Goal: Task Accomplishment & Management: Complete application form

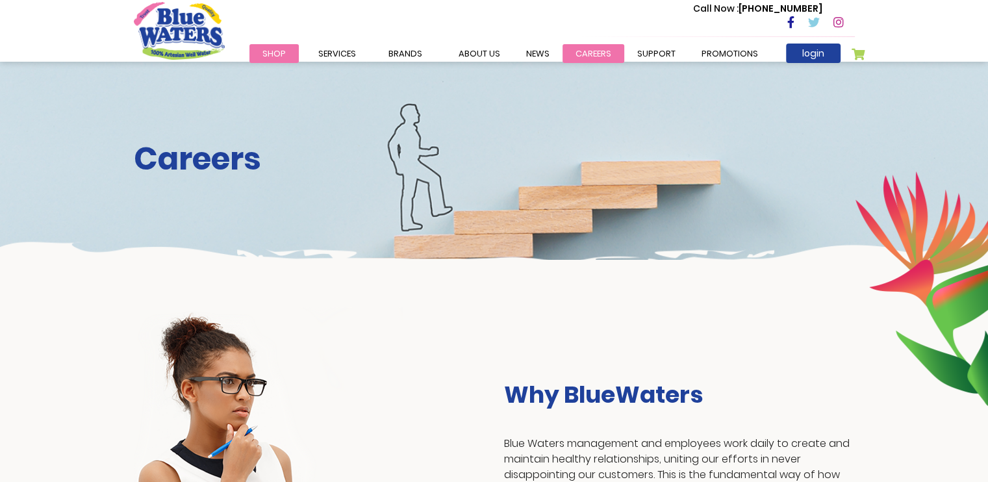
click at [587, 53] on link "careers" at bounding box center [594, 53] width 62 height 19
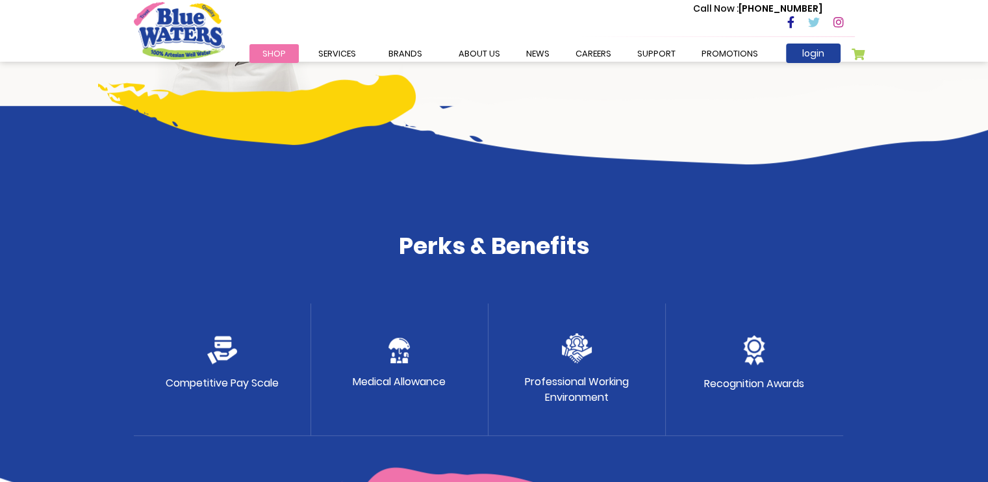
scroll to position [543, 0]
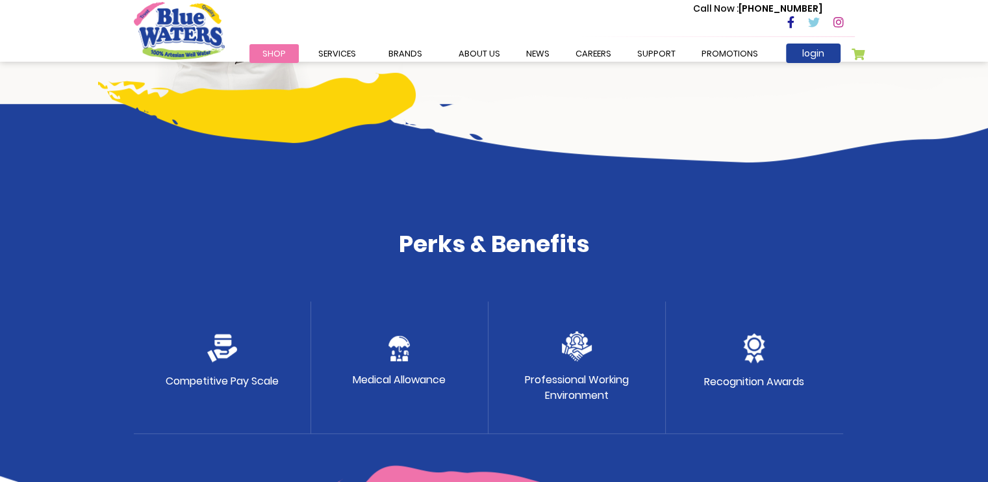
click at [226, 353] on img at bounding box center [222, 348] width 30 height 29
click at [383, 392] on div "Medical Allowance" at bounding box center [399, 368] width 177 height 133
click at [395, 373] on p "Medical Allowance" at bounding box center [399, 380] width 93 height 16
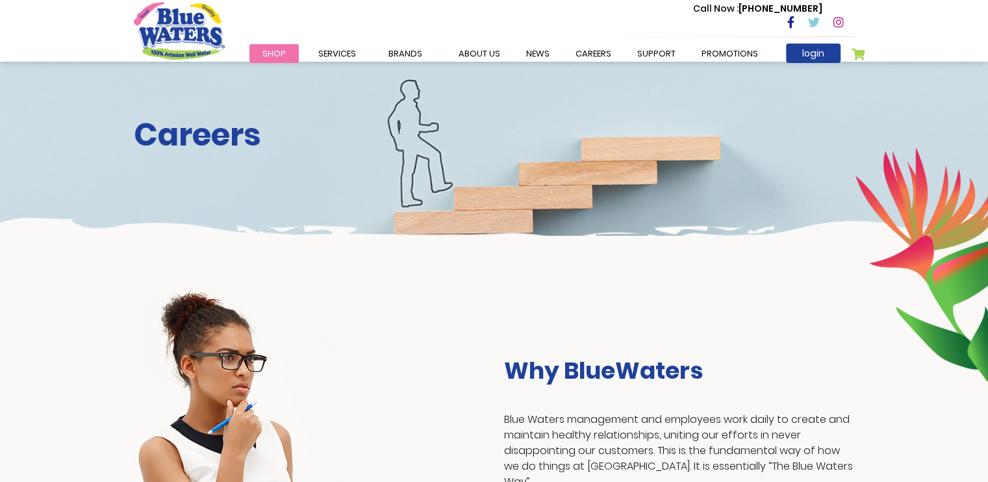
scroll to position [0, 0]
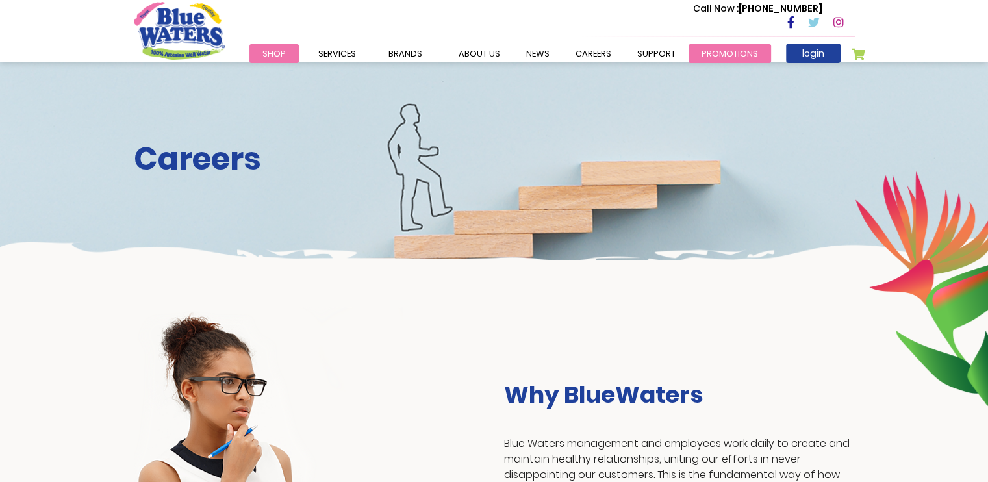
click at [712, 49] on link "Promotions" at bounding box center [730, 53] width 83 height 19
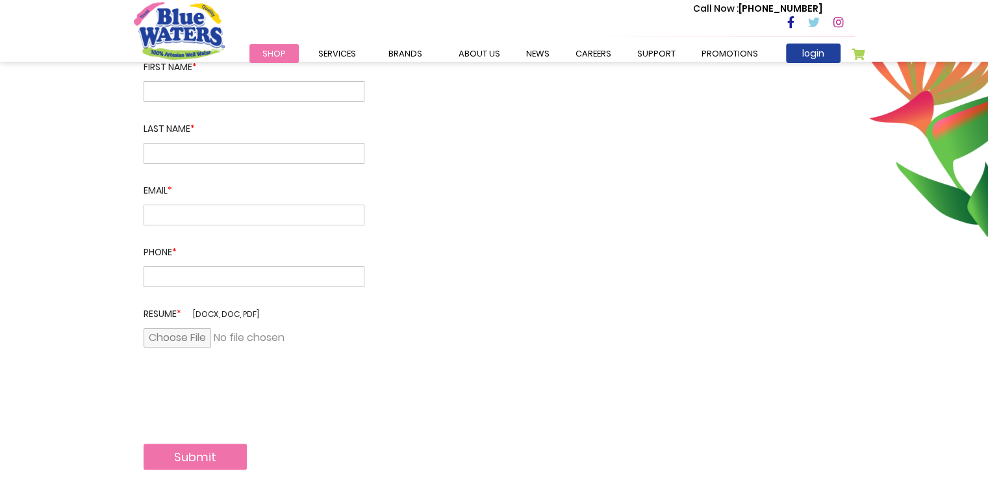
scroll to position [248, 0]
